Goal: Task Accomplishment & Management: Use online tool/utility

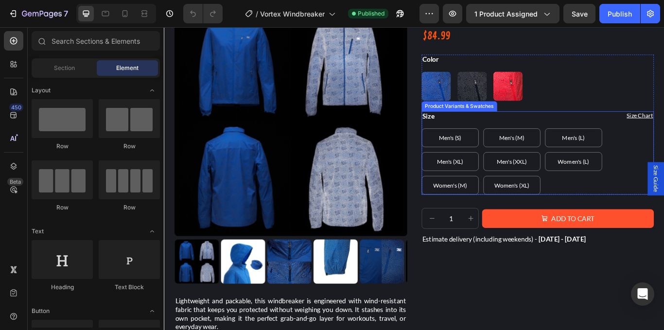
scroll to position [19, 0]
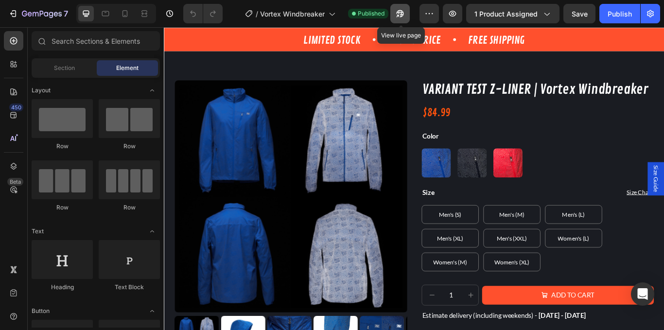
click at [405, 17] on icon "button" at bounding box center [400, 14] width 10 height 10
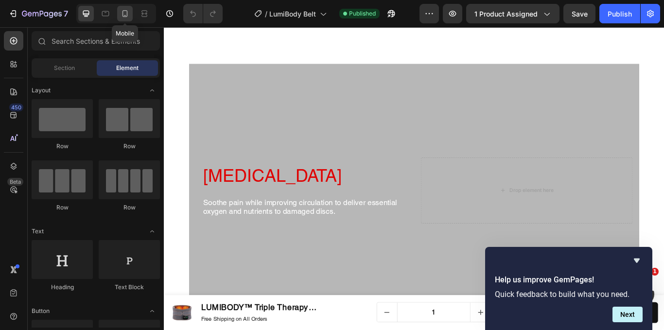
click at [127, 16] on icon at bounding box center [125, 13] width 5 height 7
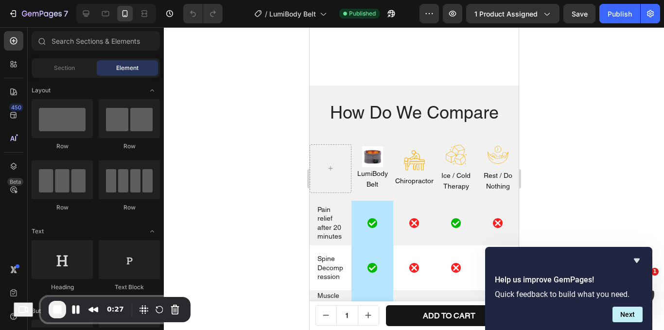
scroll to position [2450, 0]
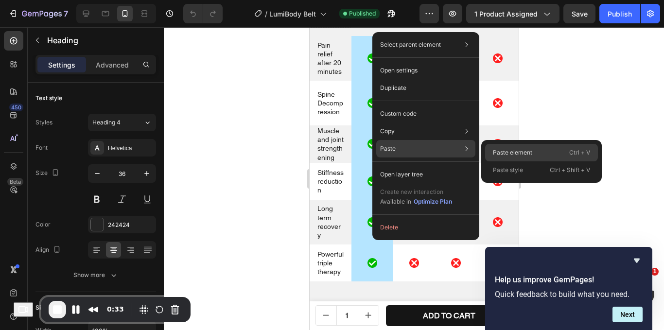
click at [331, 159] on div "Paste element Ctrl + V" at bounding box center [541, 153] width 113 height 18
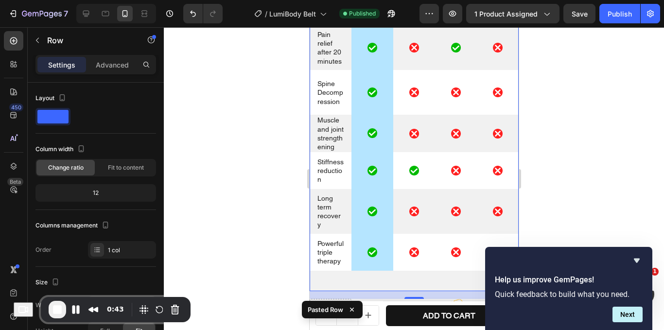
scroll to position [2489, 0]
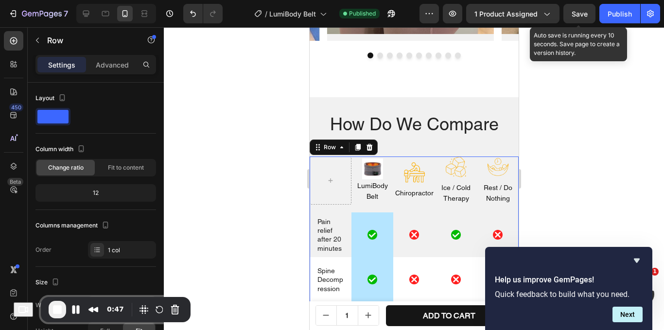
click at [331, 10] on span "Save" at bounding box center [580, 14] width 16 height 8
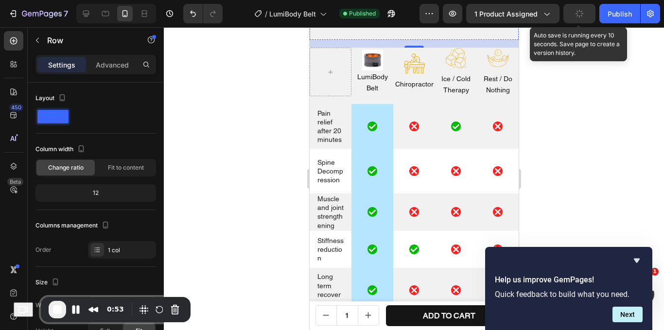
scroll to position [2928, 0]
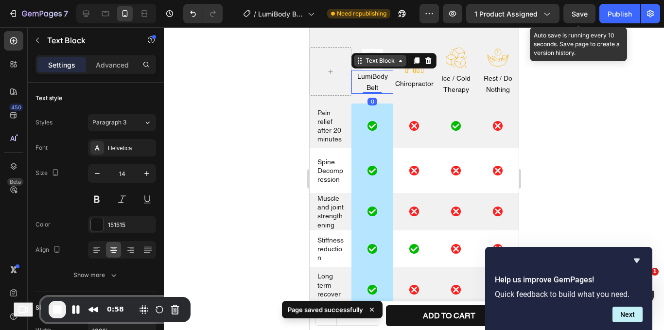
click at [331, 65] on div "Text Block" at bounding box center [379, 60] width 33 height 9
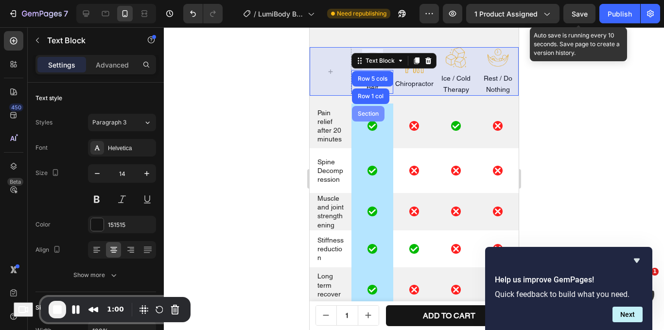
scroll to position [2898, 0]
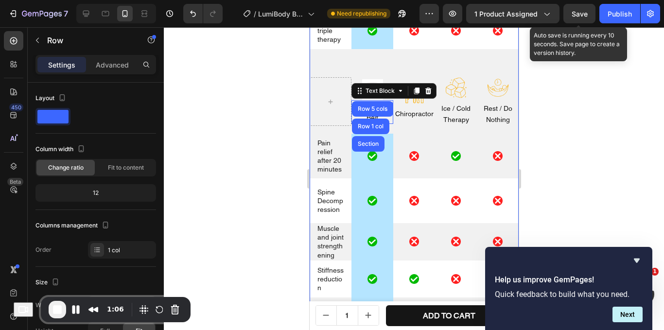
click at [331, 85] on div "How Do We Compare Heading Image LumiBody Belt Text Block Image Chiropractor Tex…" at bounding box center [413, 64] width 209 height 721
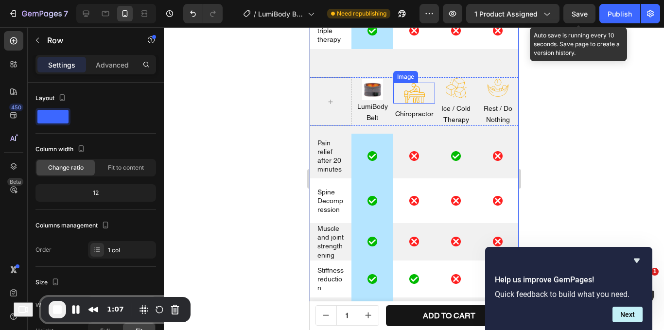
click at [331, 93] on div at bounding box center [414, 93] width 42 height 21
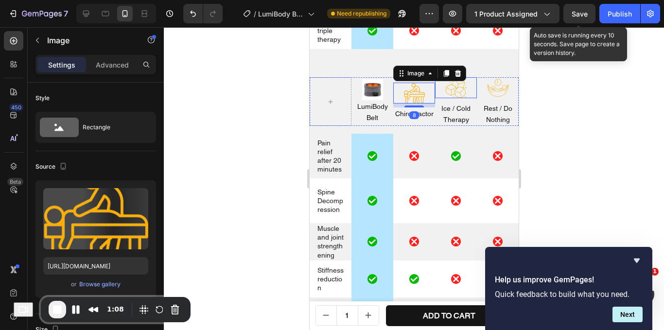
click at [331, 96] on div at bounding box center [456, 87] width 42 height 21
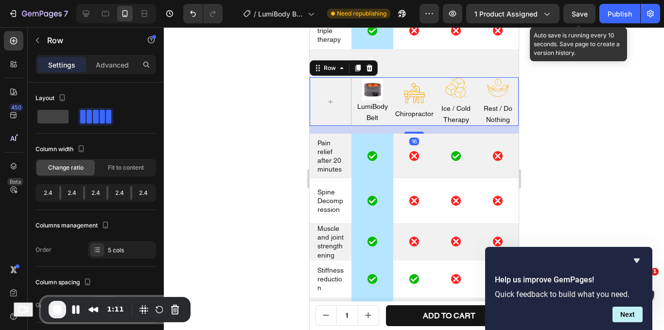
click at [331, 126] on div "Image LumiBody Belt Text Block" at bounding box center [372, 101] width 42 height 49
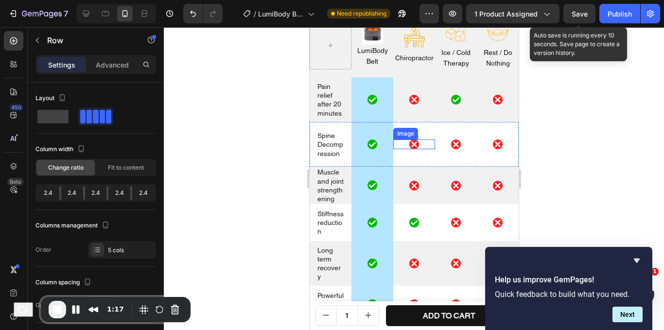
scroll to position [2516, 0]
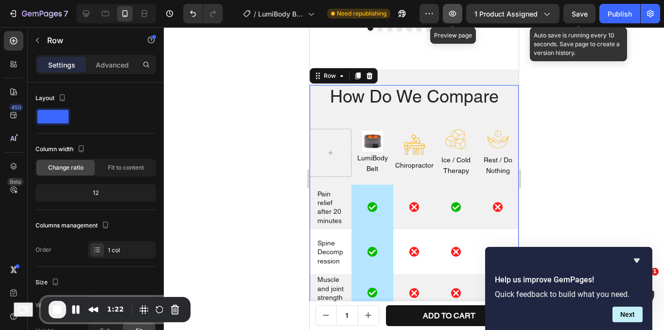
click at [331, 11] on icon "button" at bounding box center [453, 14] width 10 height 10
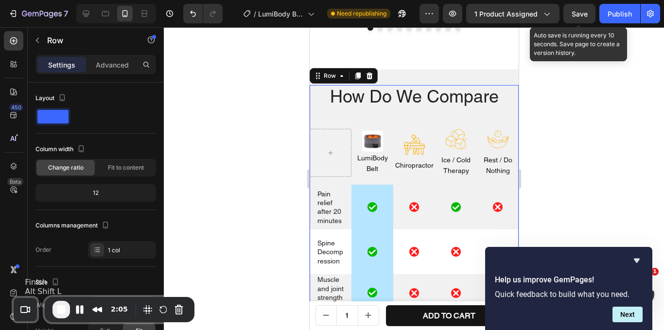
click at [58, 307] on span "End Recording" at bounding box center [61, 310] width 12 height 12
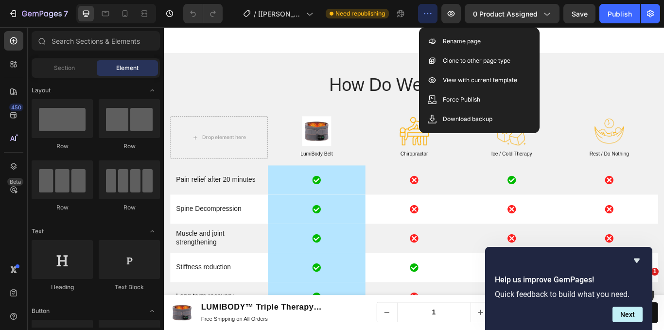
scroll to position [3125, 0]
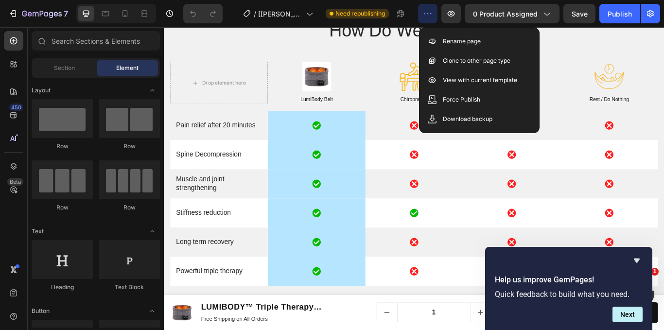
click at [429, 7] on button "button" at bounding box center [427, 13] width 19 height 19
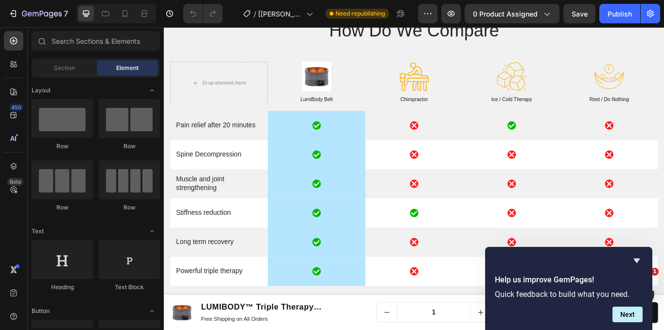
click at [412, 18] on div "/ [Abraham GPs] LumiBody Belt Need republishing" at bounding box center [324, 13] width 188 height 19
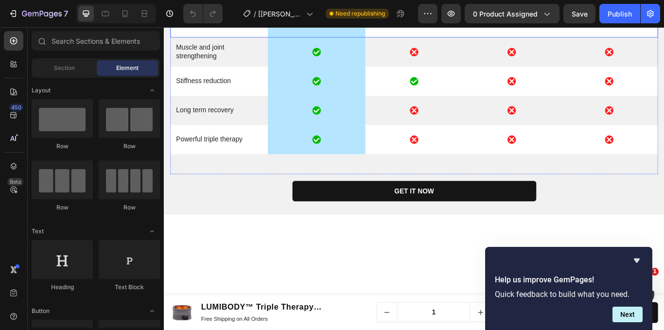
scroll to position [3150, 0]
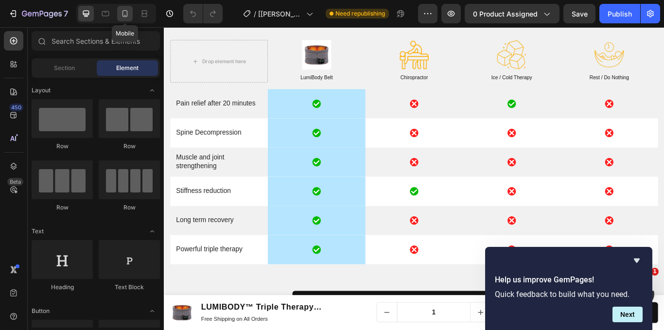
click at [122, 18] on div at bounding box center [125, 14] width 16 height 16
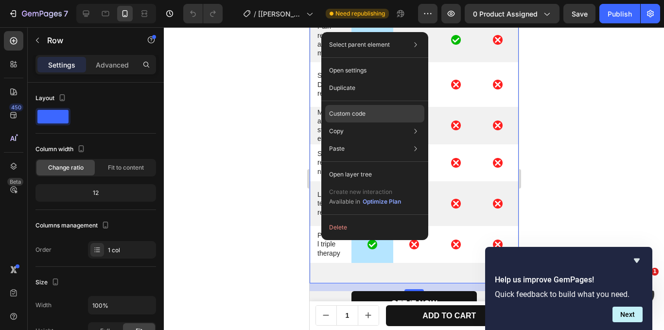
click at [382, 117] on div "Custom code" at bounding box center [374, 114] width 99 height 18
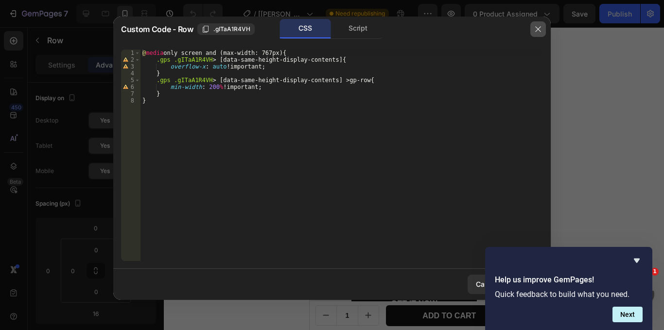
click at [534, 29] on button "button" at bounding box center [539, 29] width 16 height 16
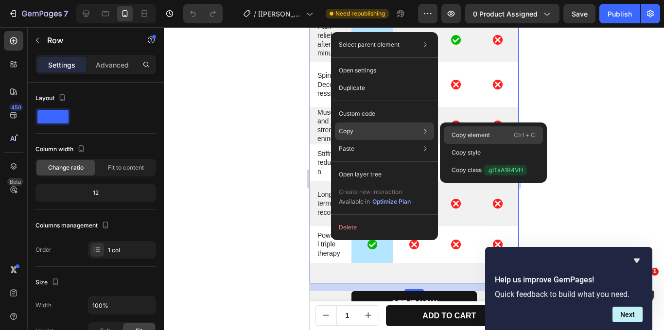
click at [462, 131] on p "Copy element" at bounding box center [471, 135] width 38 height 9
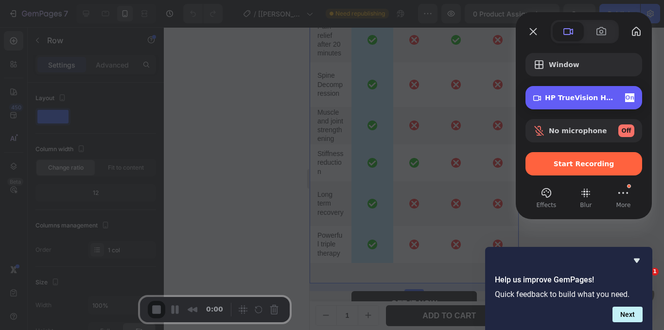
click at [598, 99] on span "HP TrueVision HD Camera (05c8:03d2)" at bounding box center [581, 98] width 72 height 8
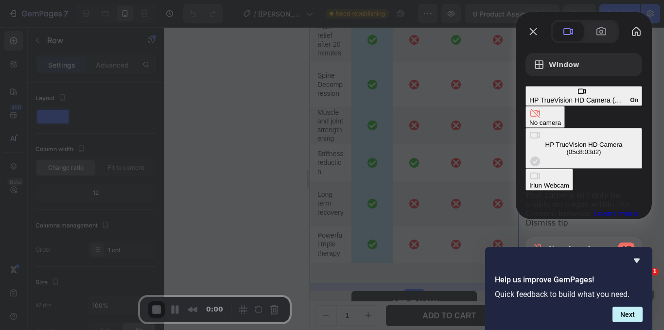
click at [530, 119] on div "No camera" at bounding box center [546, 122] width 32 height 7
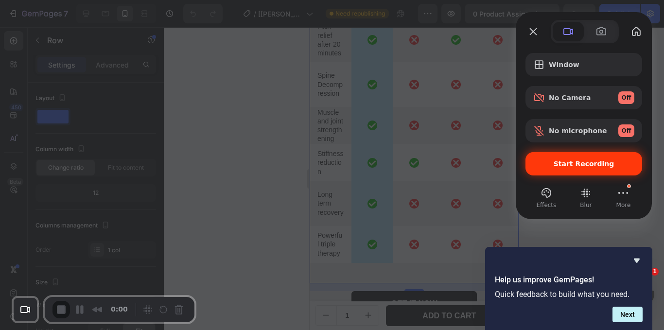
click at [571, 152] on div "Start Recording" at bounding box center [584, 163] width 117 height 23
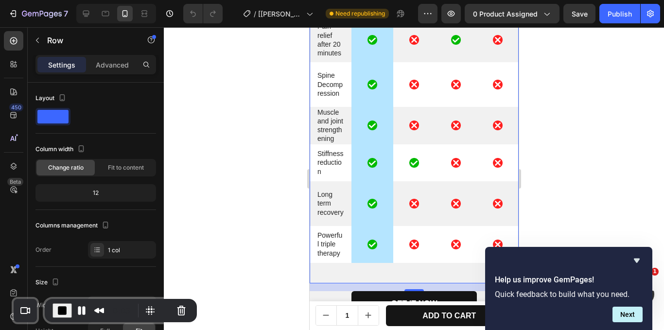
click at [402, 230] on div "Image LumiBody Belt Text Block Image Chiropractor Text Block Image Ice / Cold T…" at bounding box center [413, 122] width 209 height 322
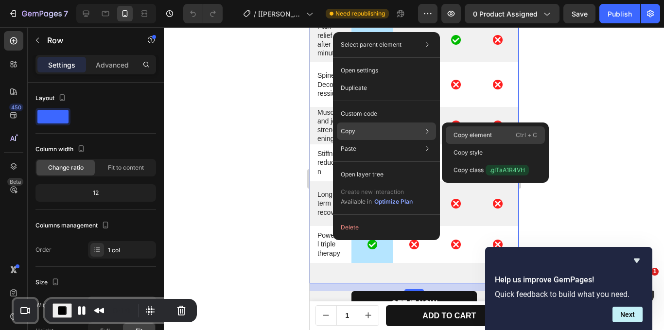
click at [483, 134] on p "Copy element" at bounding box center [473, 135] width 38 height 9
